Goal: Information Seeking & Learning: Compare options

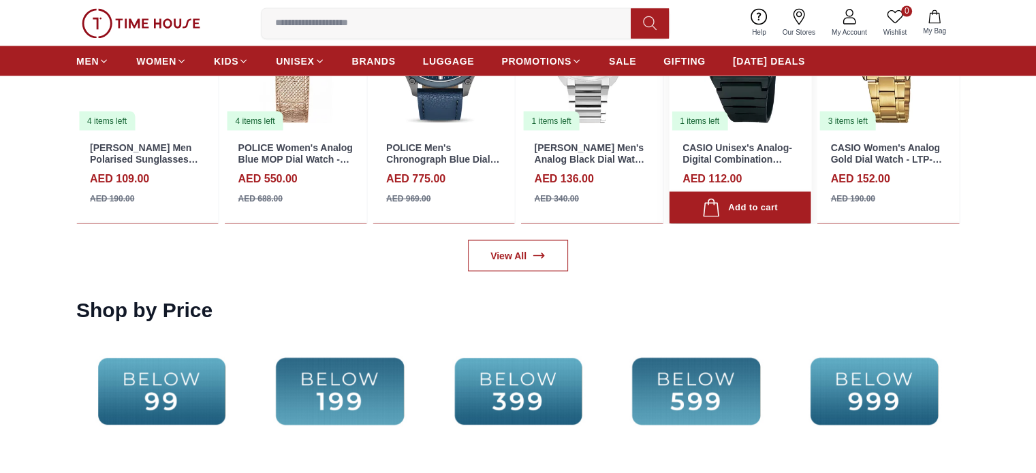
scroll to position [2534, 0]
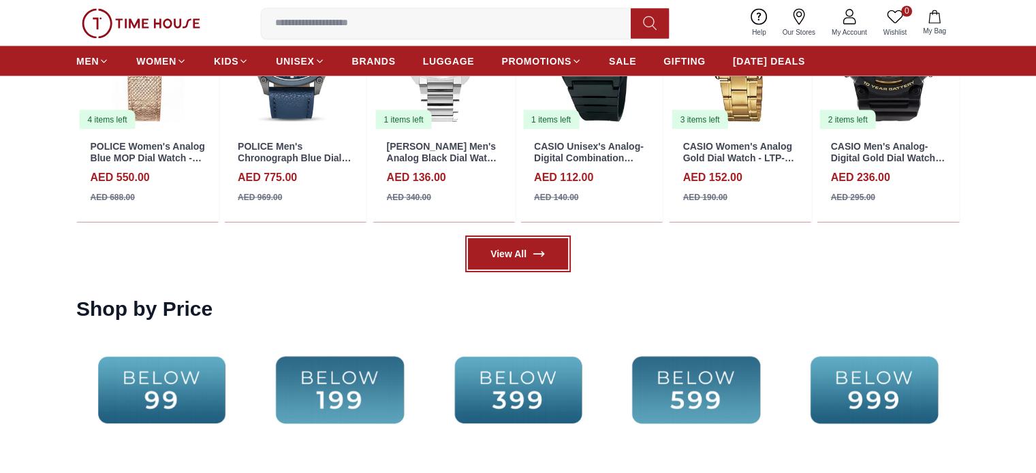
click at [529, 250] on link "View All" at bounding box center [518, 253] width 100 height 31
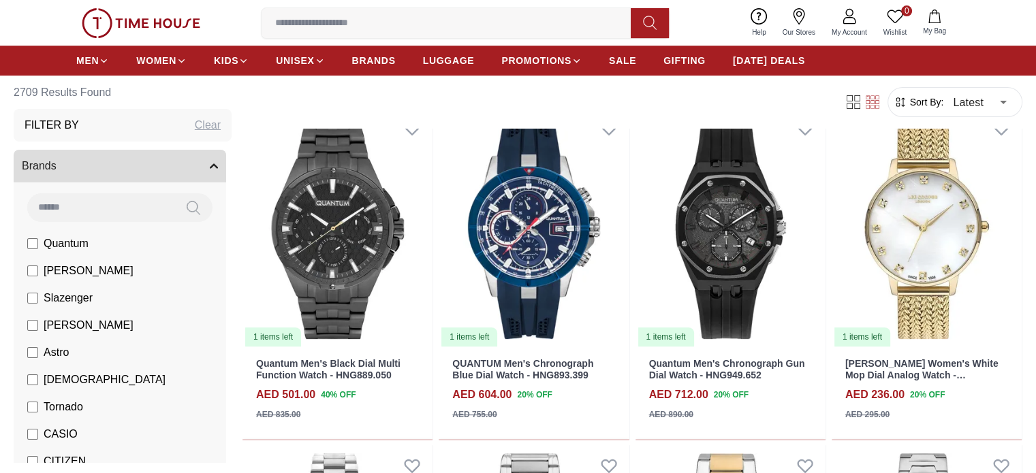
scroll to position [452, 0]
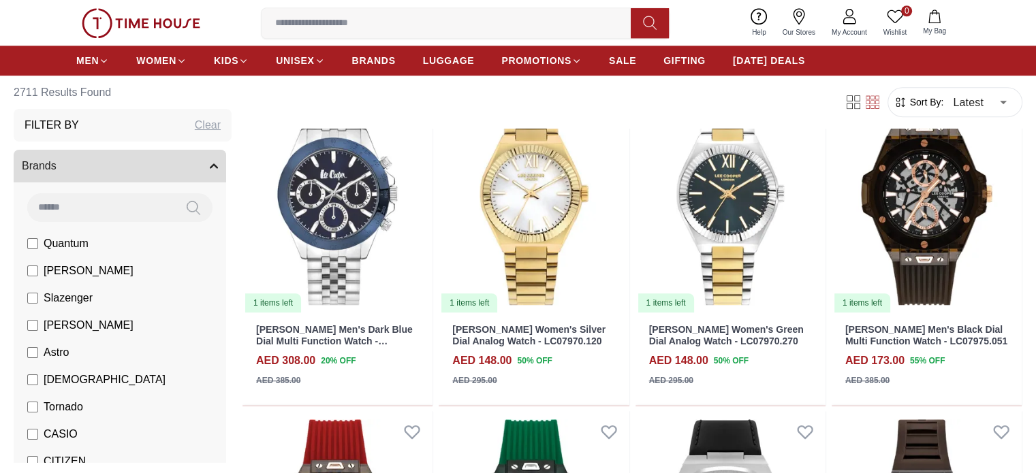
scroll to position [1401, 0]
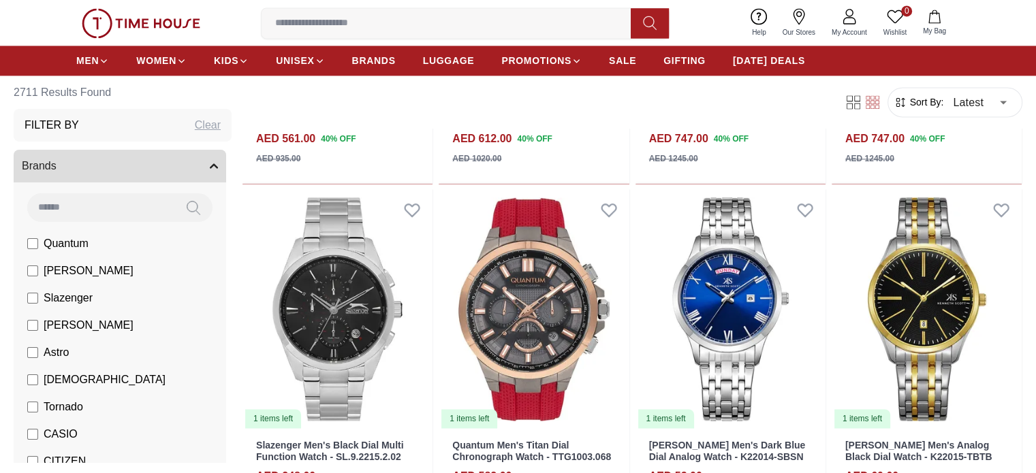
scroll to position [2059, 0]
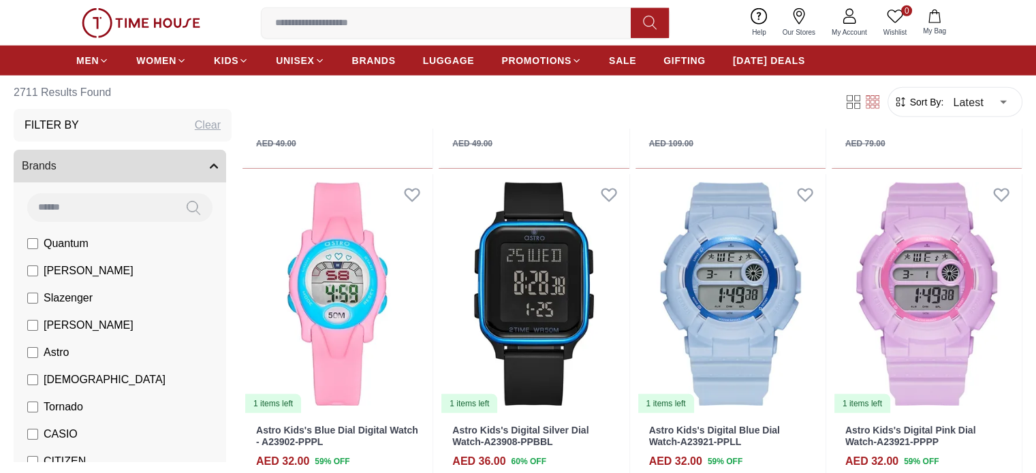
scroll to position [3764, 0]
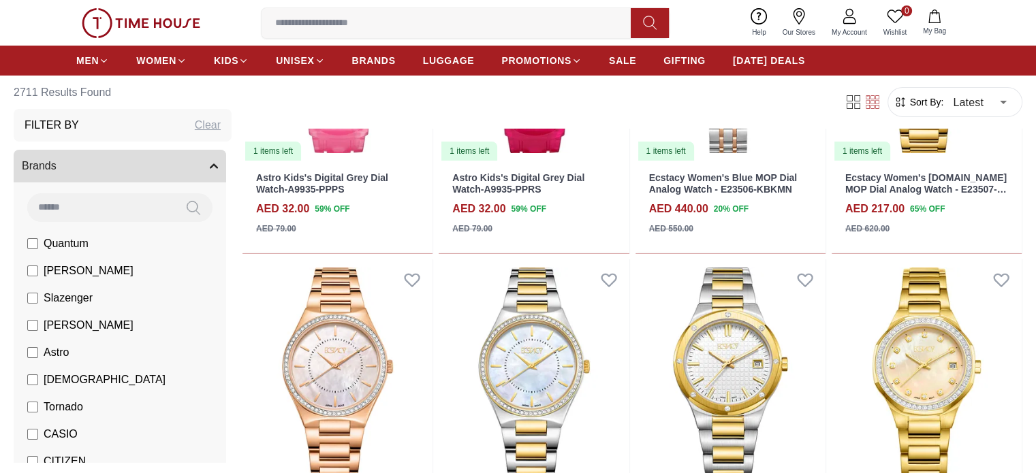
scroll to position [5032, 0]
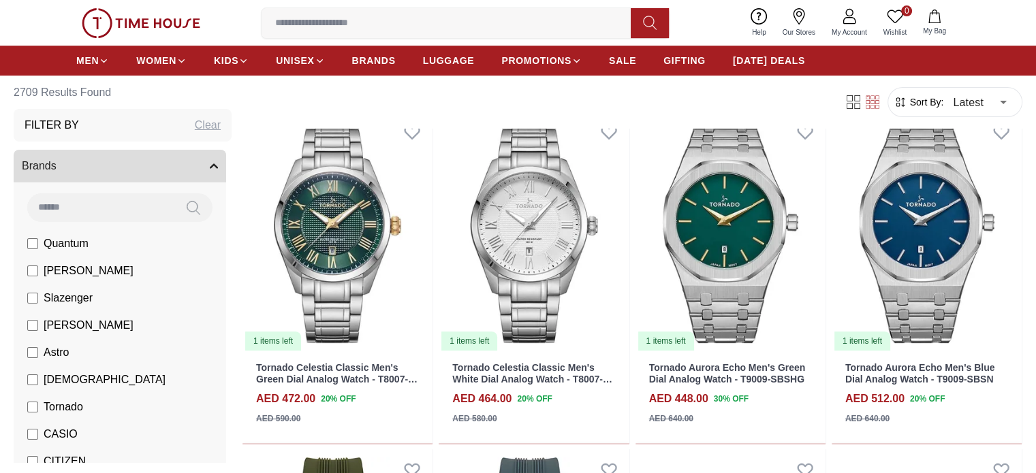
scroll to position [707, 0]
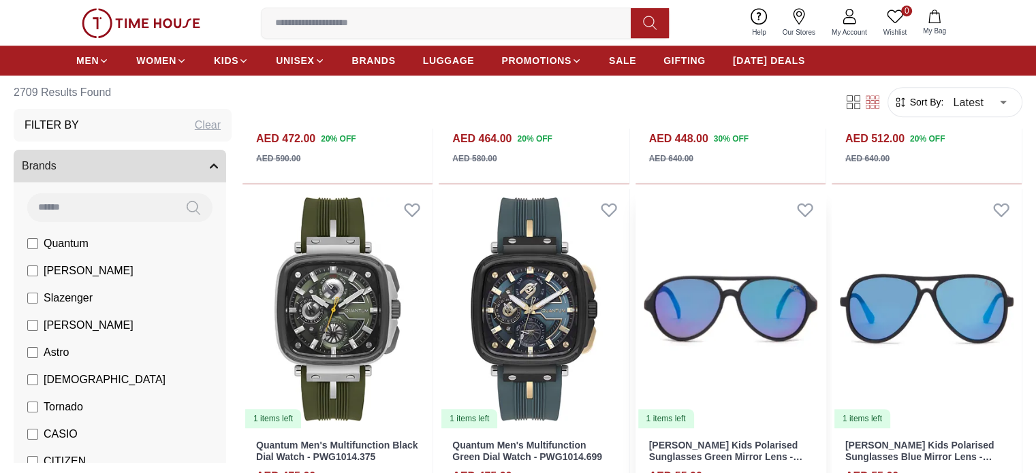
click at [636, 205] on img at bounding box center [731, 309] width 190 height 240
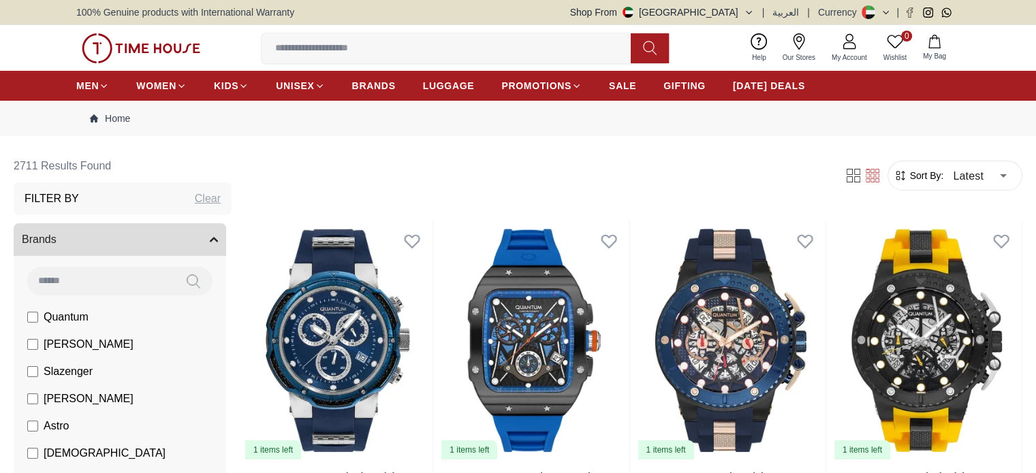
click at [161, 42] on img at bounding box center [141, 48] width 119 height 30
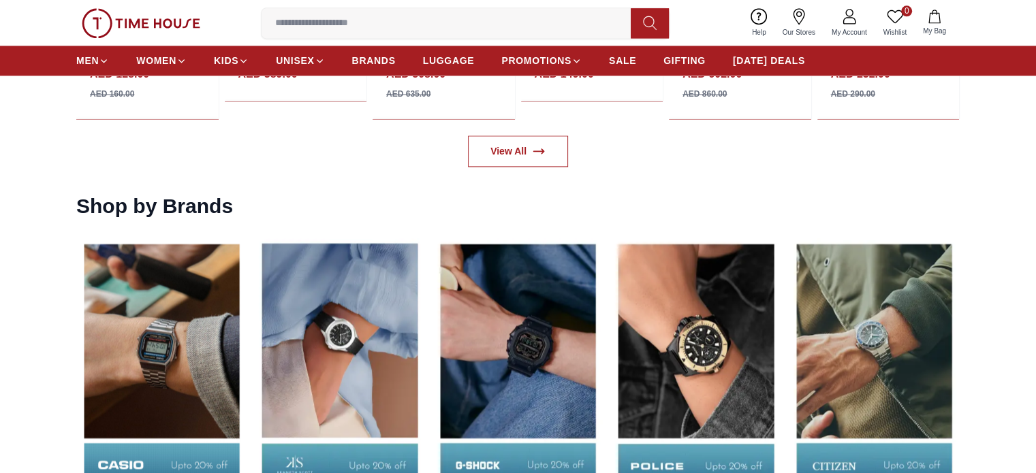
scroll to position [2009, 0]
